Goal: Information Seeking & Learning: Learn about a topic

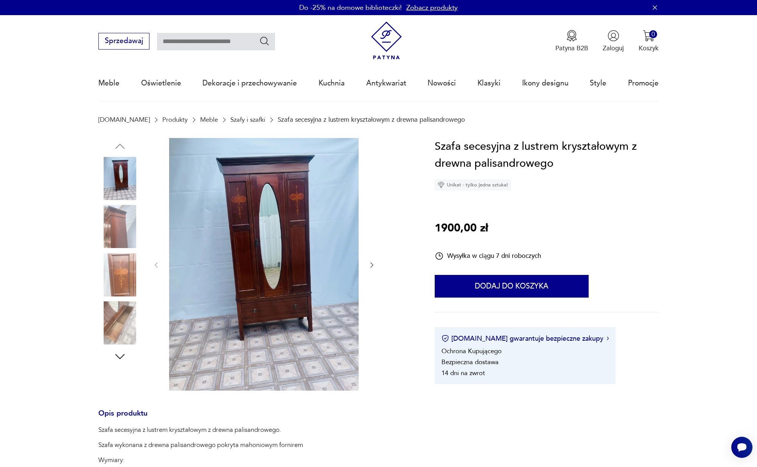
click at [387, 51] on img at bounding box center [386, 41] width 38 height 38
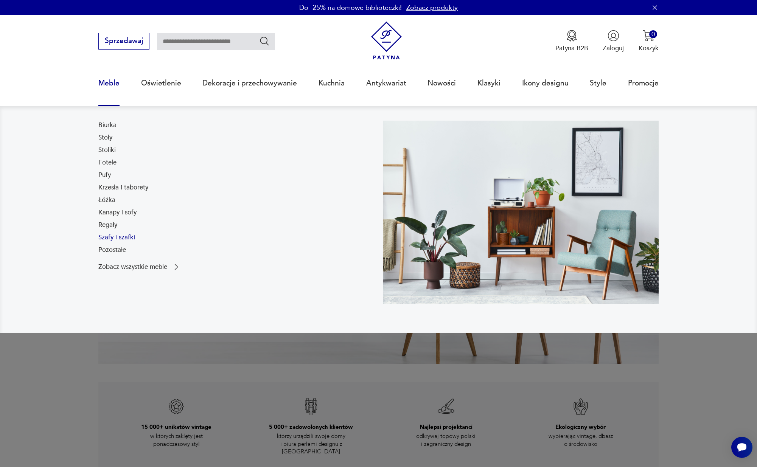
click at [122, 236] on link "Szafy i szafki" at bounding box center [116, 237] width 37 height 9
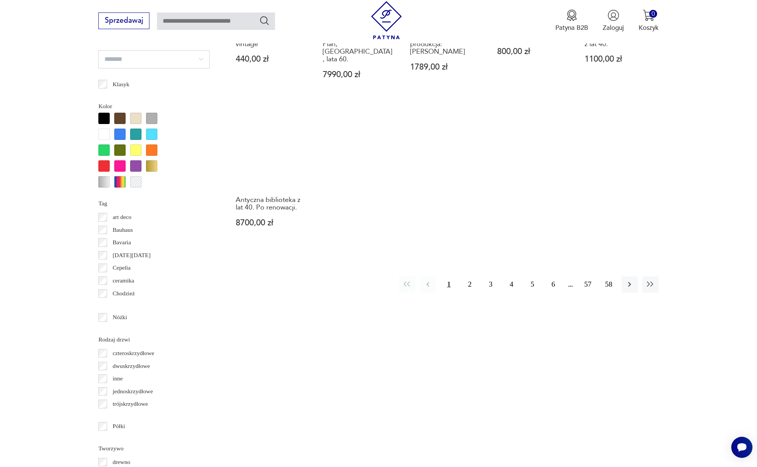
scroll to position [807, 0]
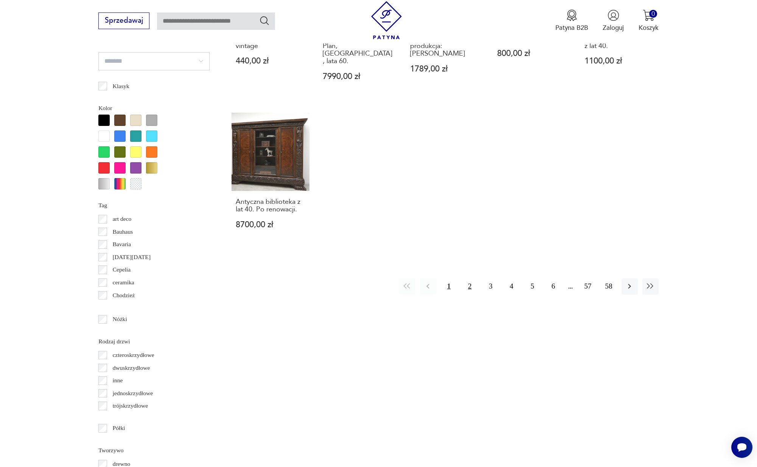
click at [469, 278] on button "2" at bounding box center [469, 286] width 16 height 16
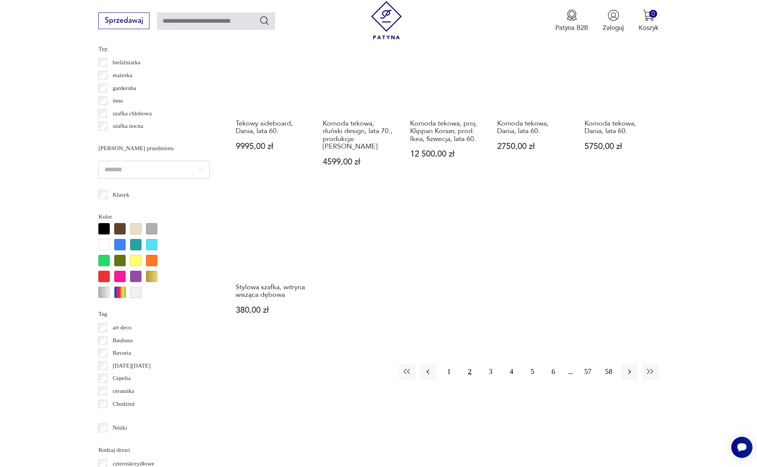
scroll to position [739, 0]
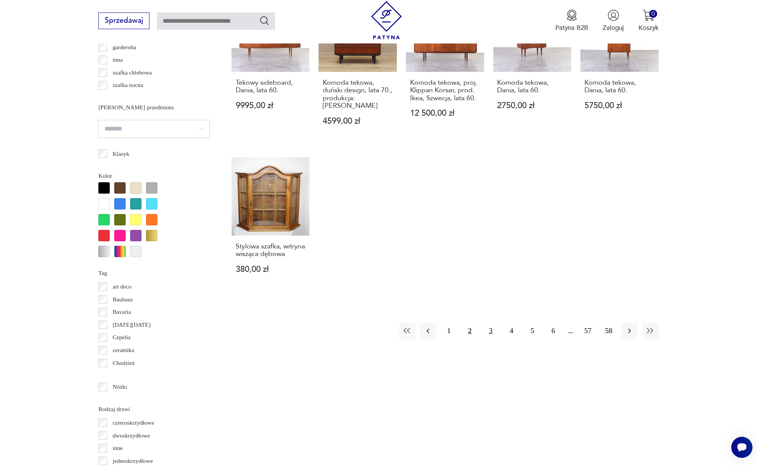
click at [487, 324] on button "3" at bounding box center [490, 331] width 16 height 16
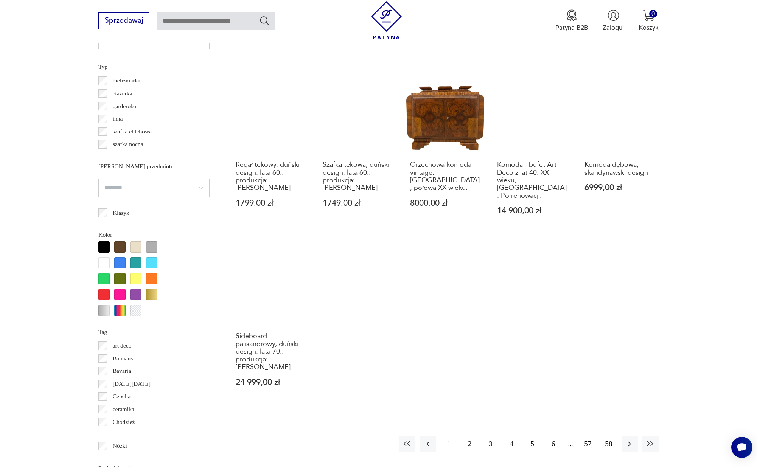
scroll to position [679, 0]
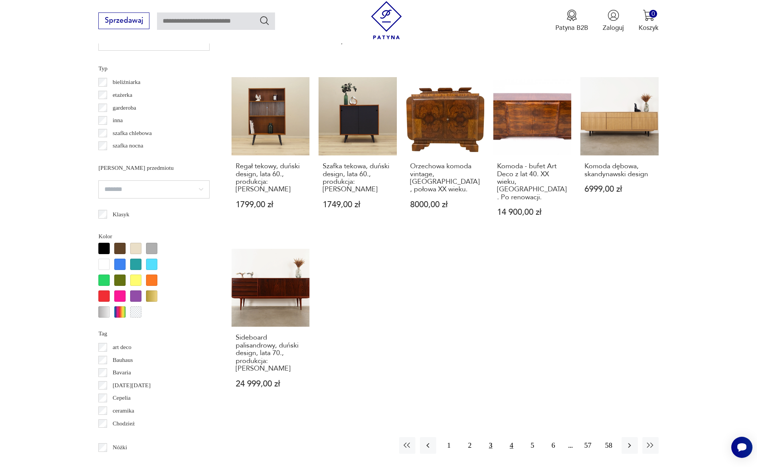
click at [508, 437] on button "4" at bounding box center [511, 445] width 16 height 16
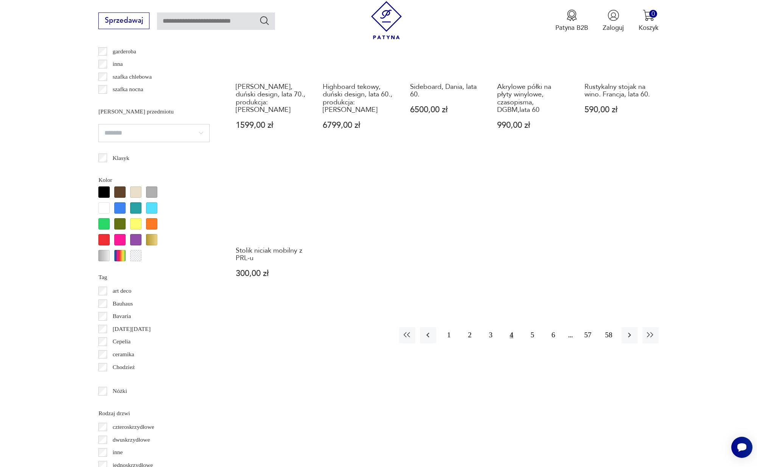
scroll to position [776, 0]
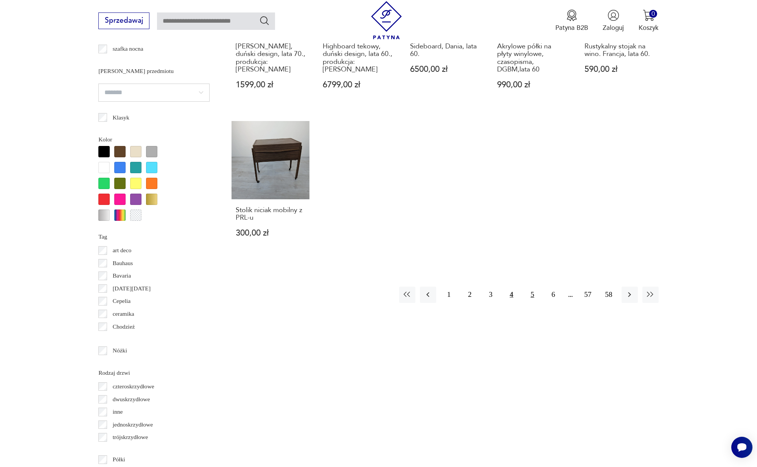
click at [534, 295] on button "5" at bounding box center [532, 295] width 16 height 16
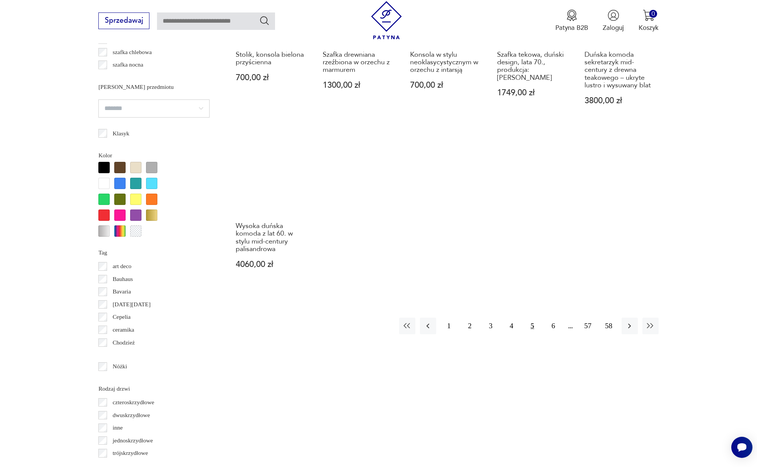
scroll to position [785, 0]
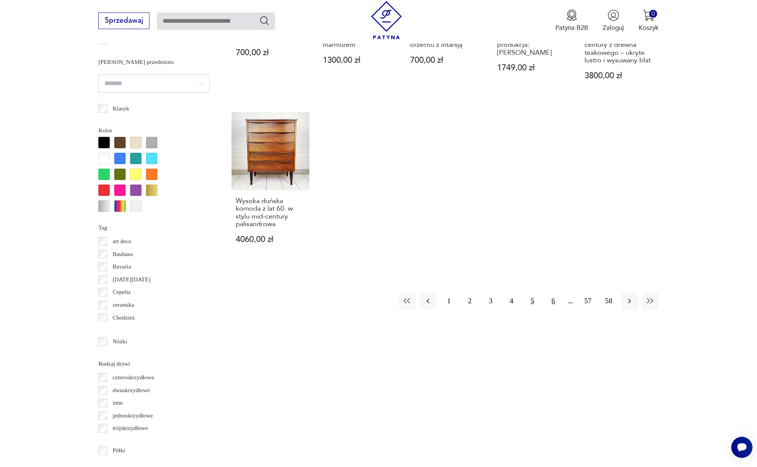
click at [551, 301] on button "6" at bounding box center [553, 301] width 16 height 16
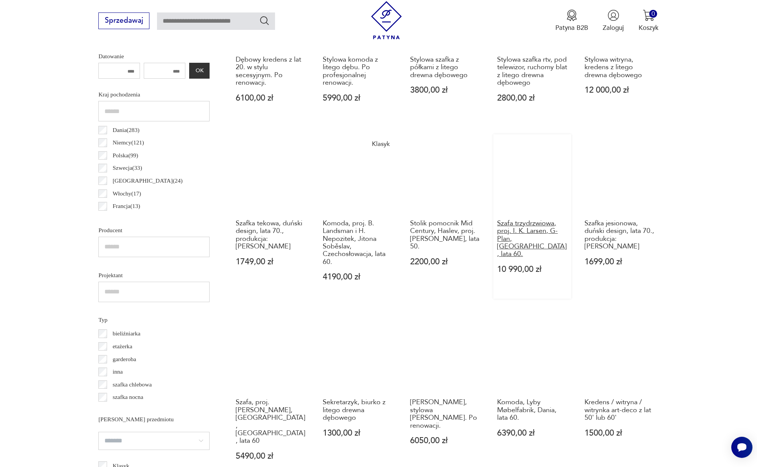
scroll to position [509, 0]
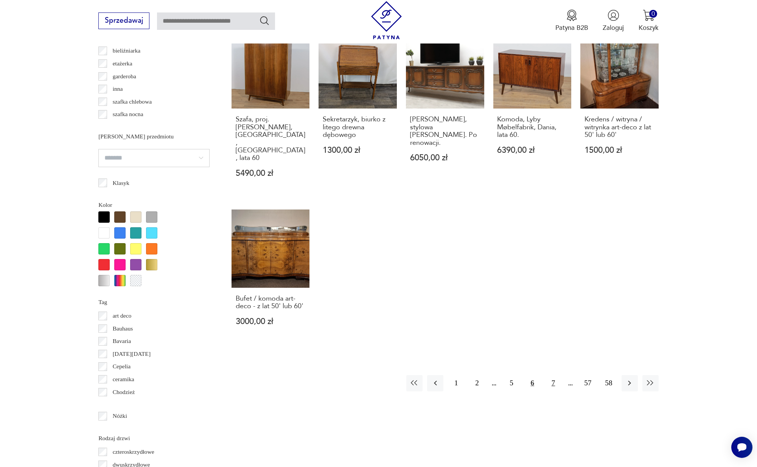
click at [552, 375] on button "7" at bounding box center [553, 383] width 16 height 16
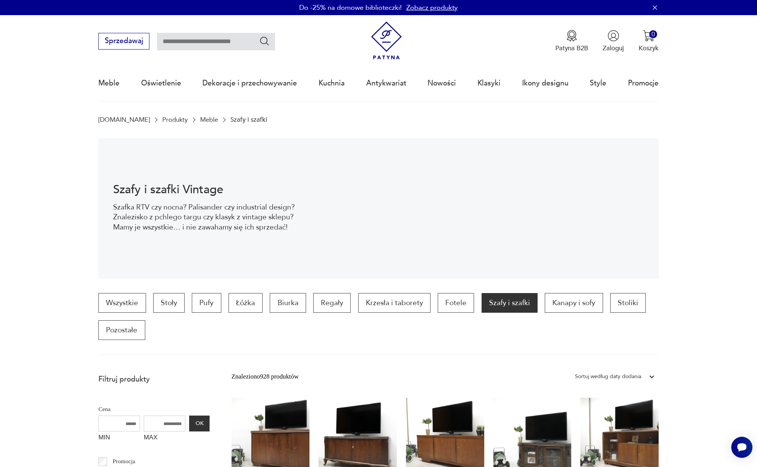
click at [211, 38] on input "text" at bounding box center [216, 41] width 118 height 17
type input "********"
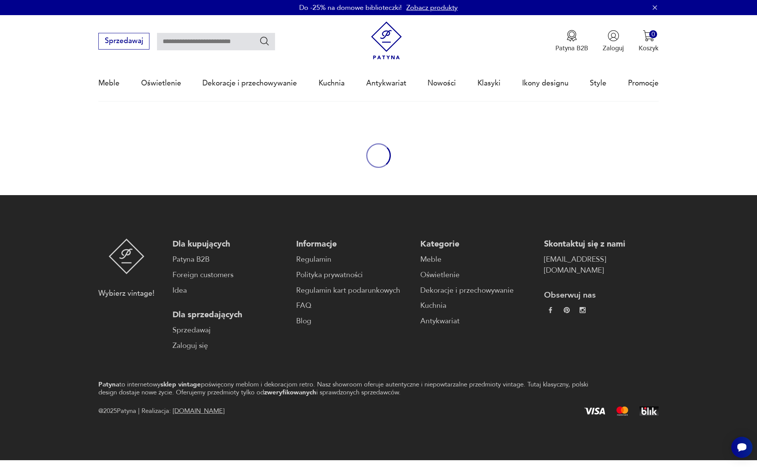
type input "********"
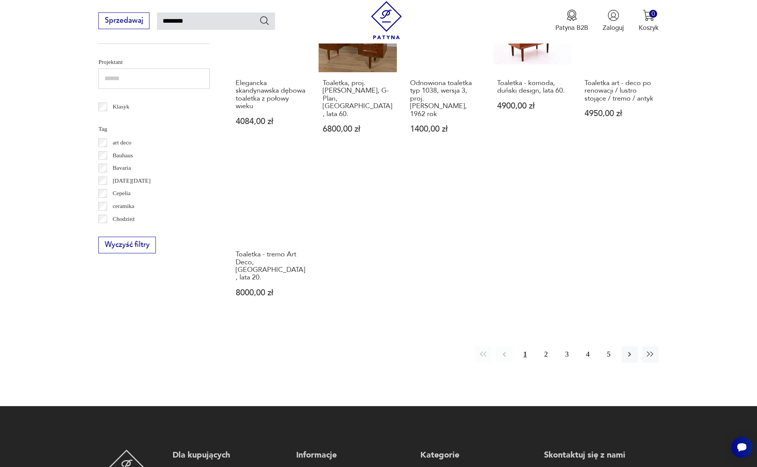
scroll to position [539, 0]
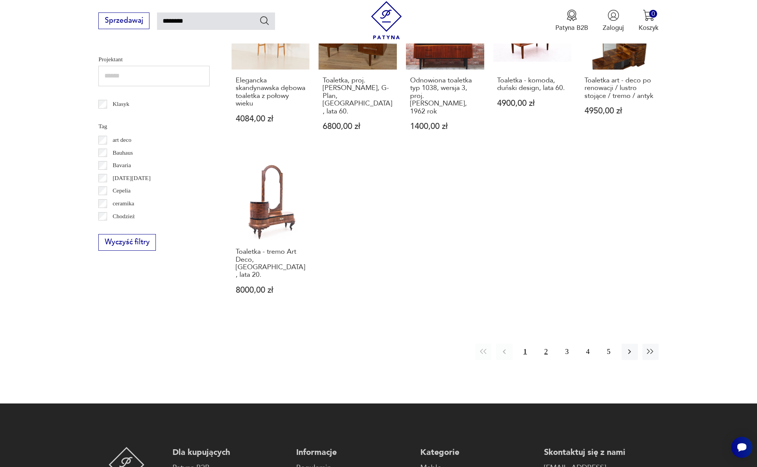
click at [550, 344] on button "2" at bounding box center [546, 352] width 16 height 16
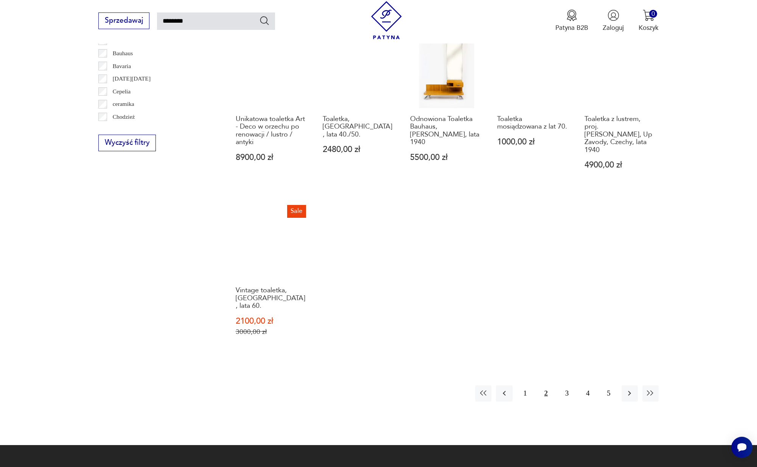
scroll to position [562, 0]
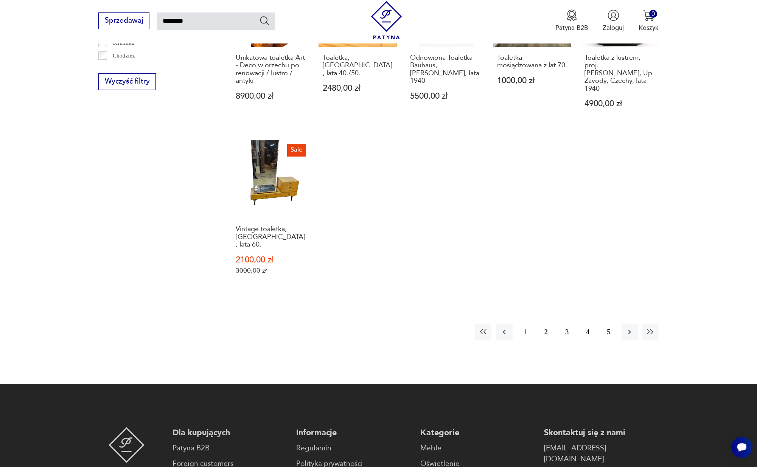
click at [565, 324] on button "3" at bounding box center [566, 332] width 16 height 16
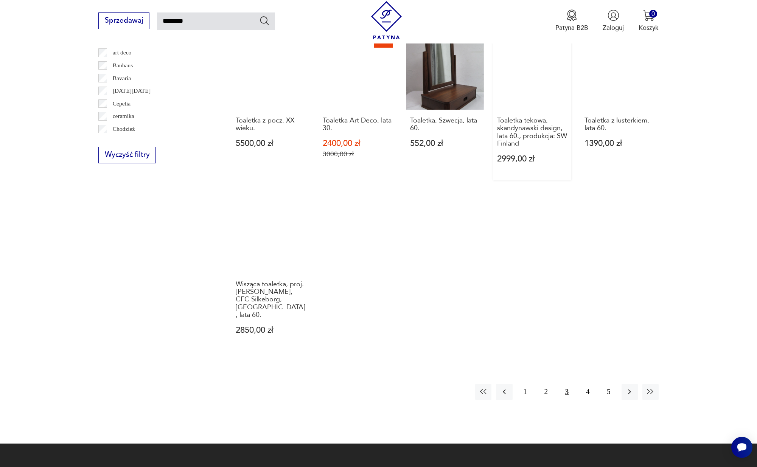
scroll to position [524, 0]
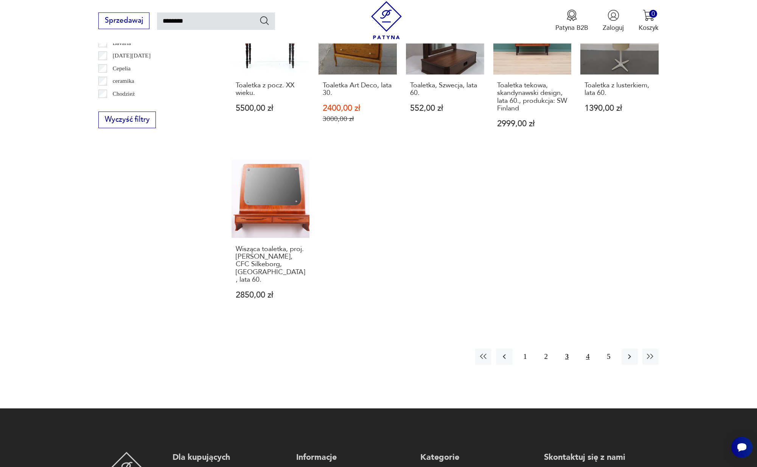
click at [589, 349] on button "4" at bounding box center [587, 357] width 16 height 16
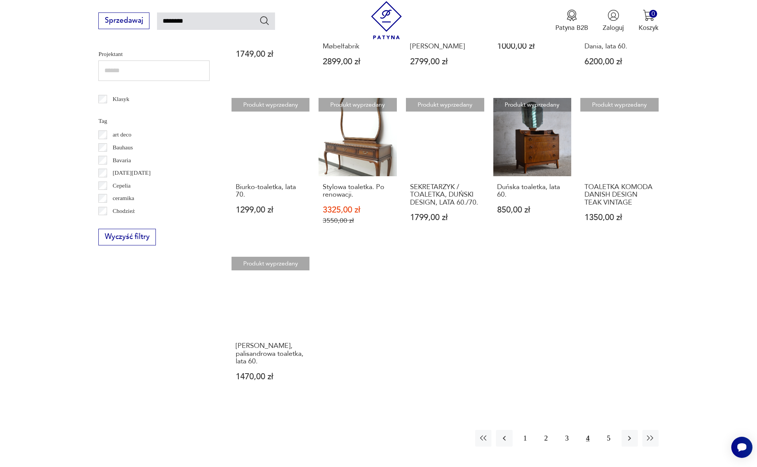
scroll to position [424, 0]
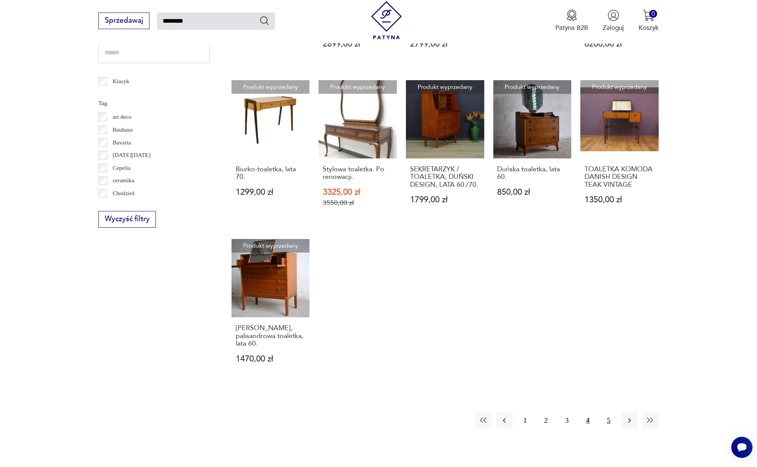
click at [607, 424] on button "5" at bounding box center [608, 420] width 16 height 16
